Goal: Transaction & Acquisition: Purchase product/service

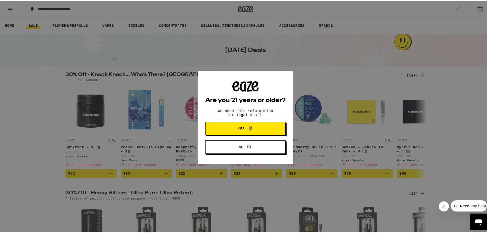
click at [247, 122] on button "Yes" at bounding box center [245, 127] width 80 height 13
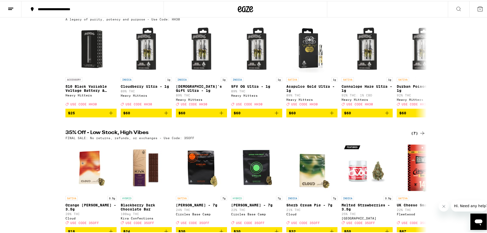
scroll to position [205, 0]
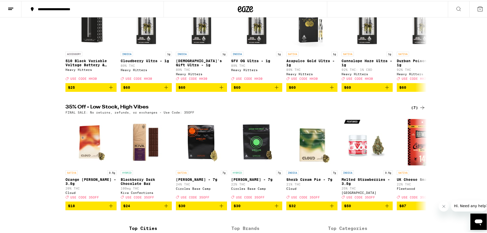
click at [422, 110] on icon at bounding box center [422, 107] width 6 height 6
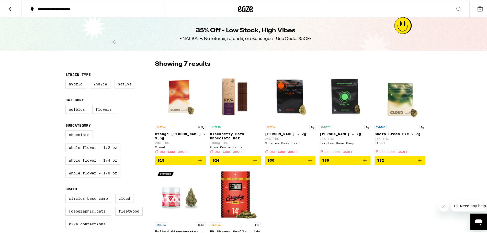
click at [14, 9] on icon at bounding box center [11, 8] width 6 height 6
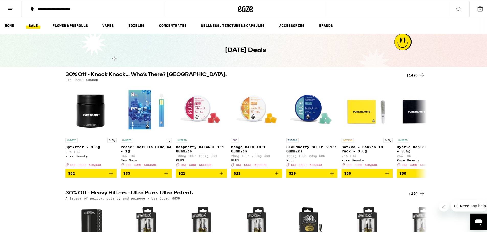
drag, startPoint x: 427, startPoint y: 75, endPoint x: 423, endPoint y: 73, distance: 4.9
click at [427, 75] on div "30% Off - Knock Knock… Who’s There? Kush. (149) Use Code: KUSH30" at bounding box center [245, 75] width 368 height 9
click at [423, 73] on icon at bounding box center [422, 74] width 6 height 6
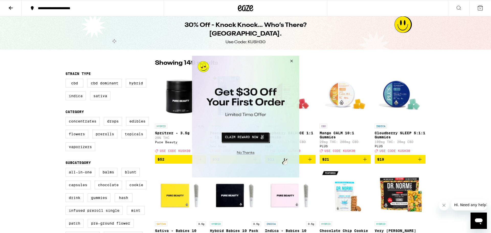
click at [240, 152] on button "Close Modal" at bounding box center [245, 152] width 104 height 8
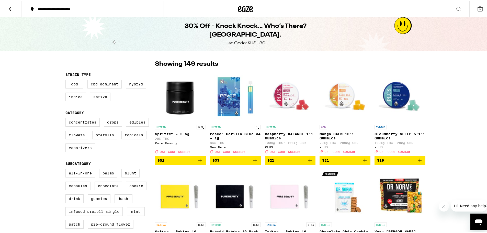
click at [11, 8] on icon at bounding box center [11, 8] width 6 height 6
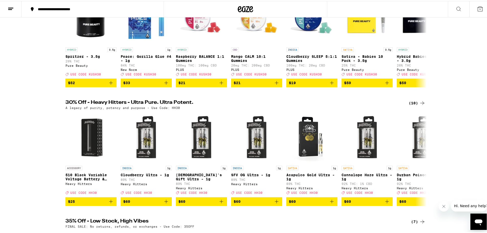
scroll to position [65, 0]
